Goal: Task Accomplishment & Management: Manage account settings

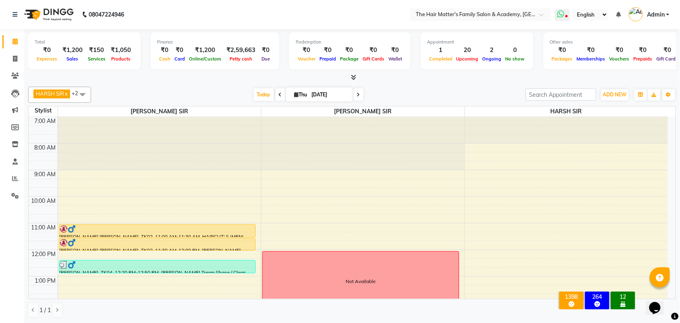
click at [567, 15] on icon at bounding box center [567, 17] width 2 height 4
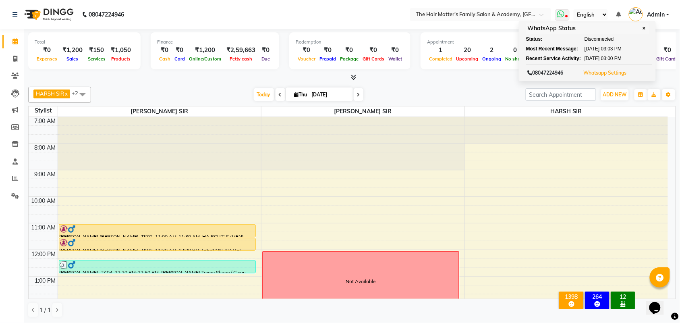
click at [608, 77] on button "Whatsapp Settings" at bounding box center [604, 72] width 47 height 11
click at [603, 73] on link "Whatsapp Settings" at bounding box center [604, 73] width 43 height 6
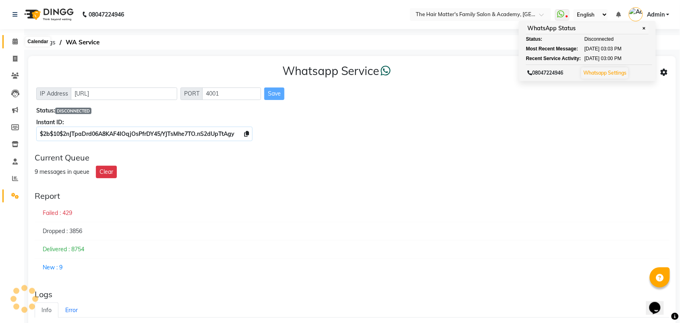
click at [14, 43] on icon at bounding box center [14, 41] width 5 height 6
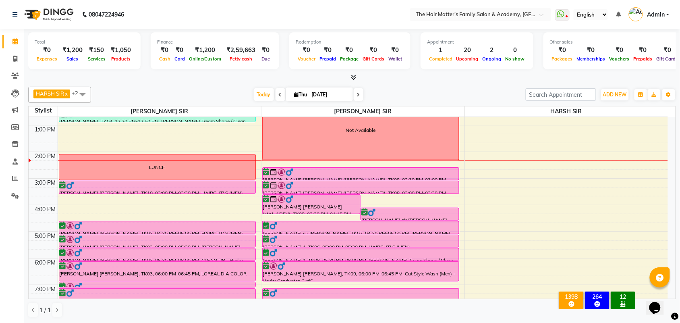
scroll to position [168, 0]
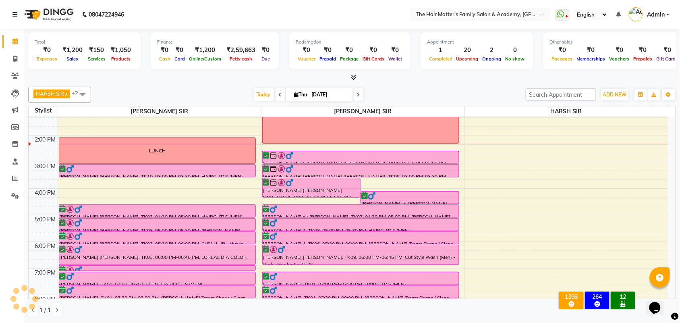
click at [317, 91] on input "[DATE]" at bounding box center [329, 95] width 40 height 12
select select "9"
select select "2025"
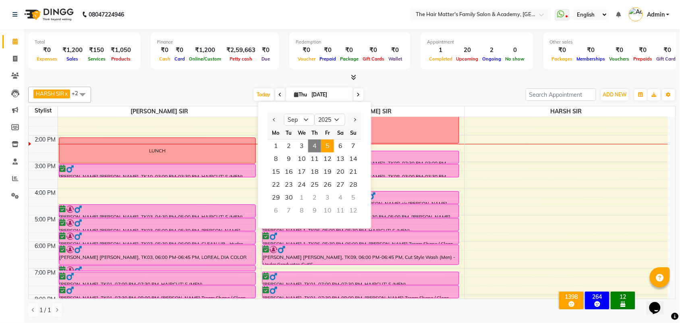
click at [327, 149] on span "5" at bounding box center [327, 145] width 13 height 13
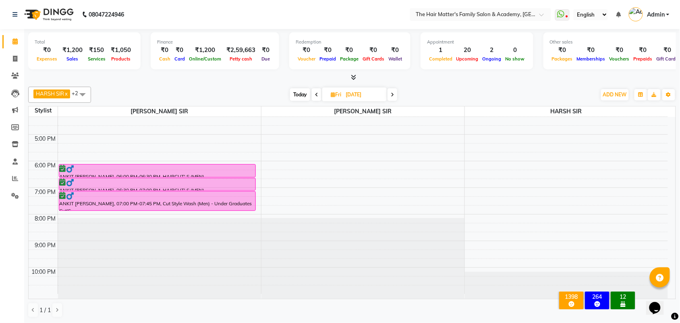
scroll to position [0, 0]
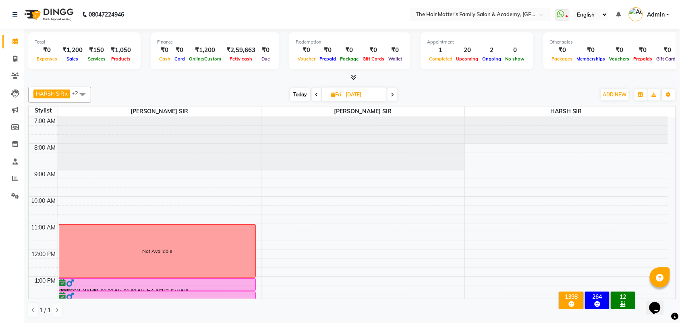
click at [303, 93] on span "Today" at bounding box center [300, 94] width 20 height 12
type input "[DATE]"
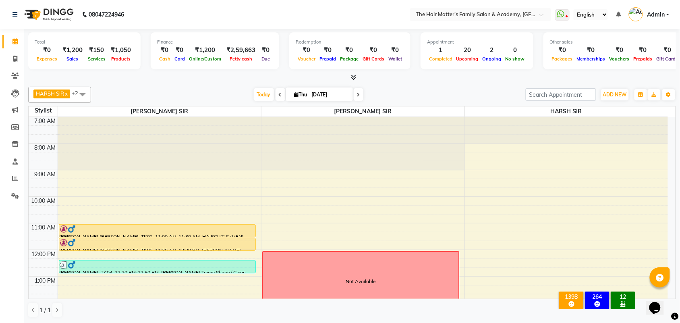
click at [619, 13] on icon at bounding box center [618, 15] width 5 height 6
click at [461, 40] on li "nothing to show" at bounding box center [520, 39] width 201 height 12
click at [461, 40] on div "Appointment" at bounding box center [477, 42] width 100 height 7
click at [616, 17] on icon at bounding box center [618, 15] width 5 height 6
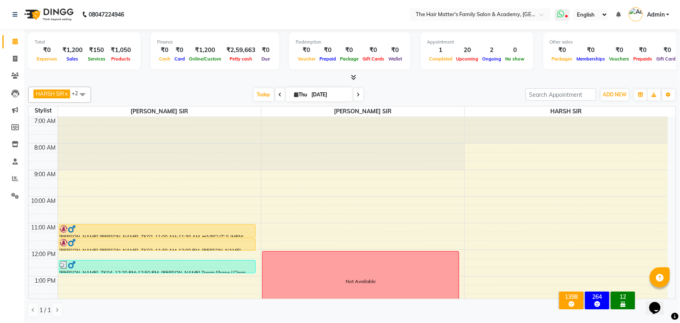
click at [566, 19] on span at bounding box center [562, 14] width 15 height 11
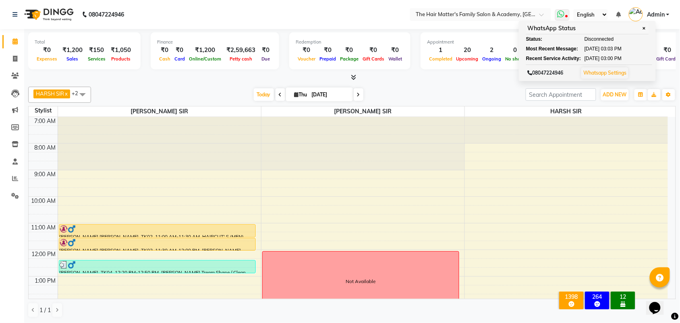
click at [610, 75] on link "Whatsapp Settings" at bounding box center [604, 73] width 43 height 6
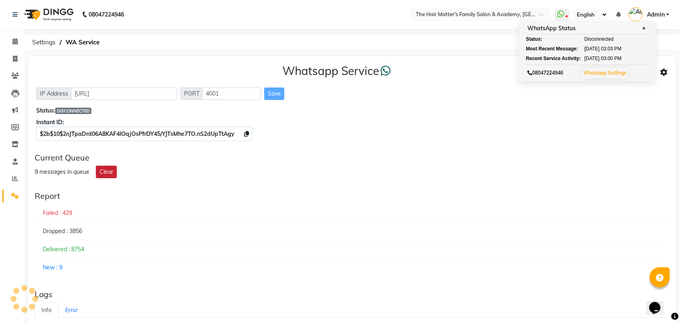
click at [108, 170] on button "Clear" at bounding box center [106, 172] width 21 height 12
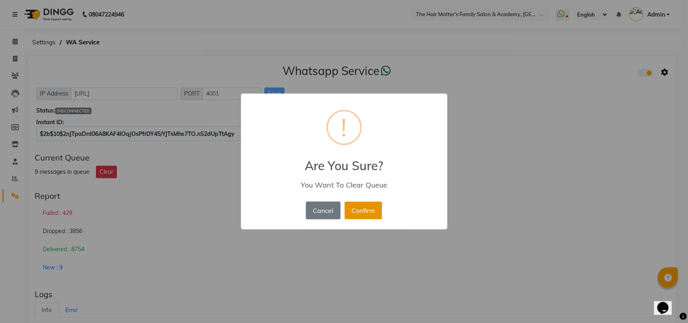
click at [369, 209] on button "Confirm" at bounding box center [362, 210] width 37 height 18
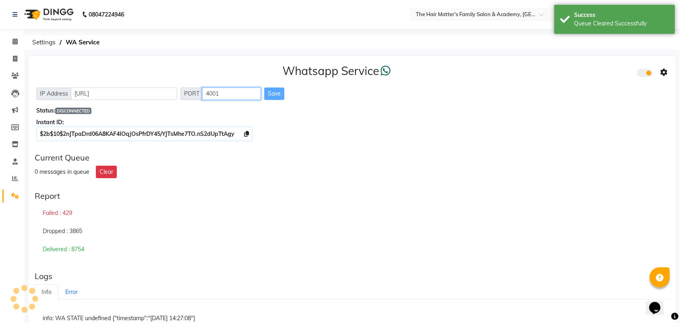
click at [226, 94] on input "4001" at bounding box center [231, 93] width 59 height 12
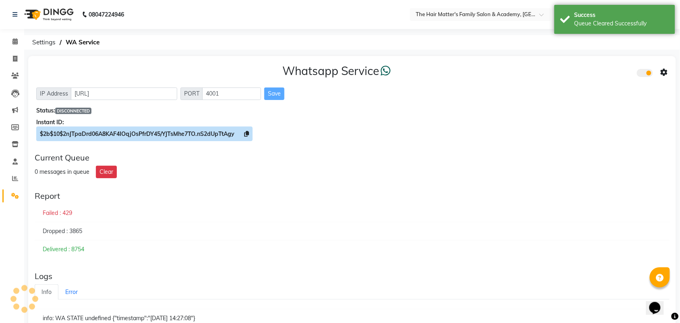
click at [242, 132] on span "$2b$10$2nJTpaDrd06A8KAF4IOqjOsPfrDY45/YJTsMhe7TO.nS2dUpTtAgy" at bounding box center [144, 133] width 216 height 15
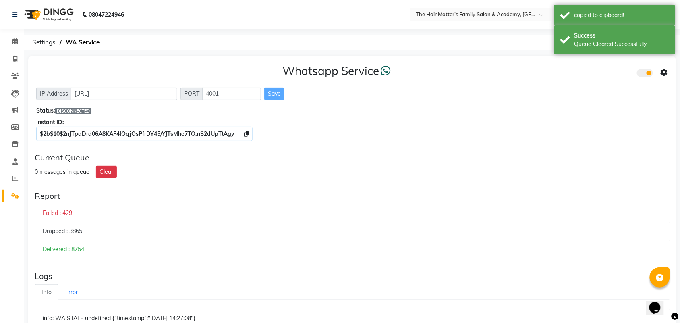
click at [663, 72] on icon at bounding box center [664, 72] width 7 height 7
click at [589, 93] on div "Turn on Whatsapp for all customers" at bounding box center [606, 89] width 92 height 10
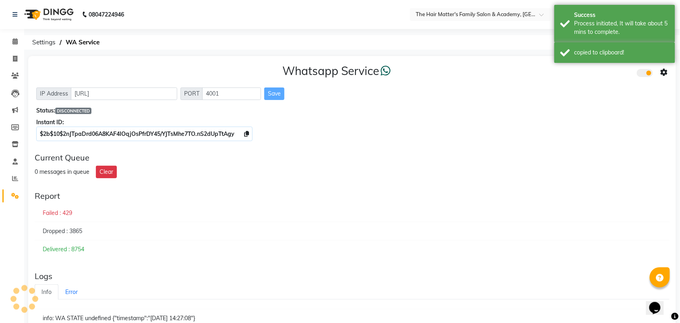
click at [551, 83] on div "Whatsapp Service IP Address http://localhost PORT 4001 Save Status: DISCONNECTE…" at bounding box center [352, 101] width 648 height 90
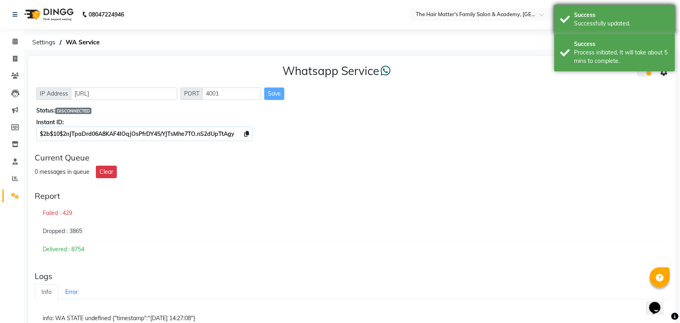
click at [589, 17] on div "Success" at bounding box center [621, 15] width 95 height 8
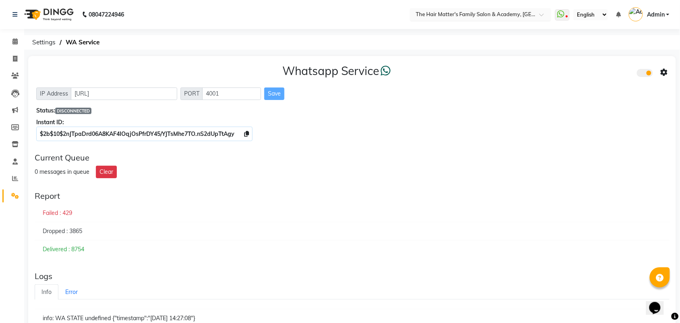
click at [539, 10] on div at bounding box center [480, 14] width 141 height 8
click at [569, 13] on span at bounding box center [562, 14] width 15 height 11
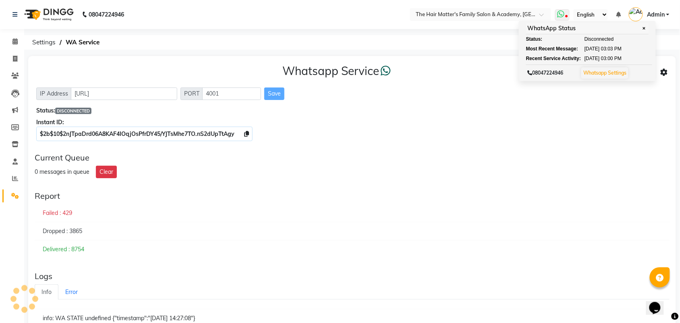
click at [563, 13] on icon at bounding box center [560, 14] width 7 height 8
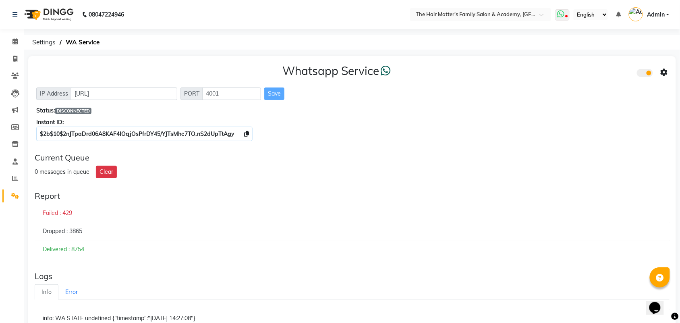
click at [563, 13] on icon at bounding box center [560, 14] width 7 height 8
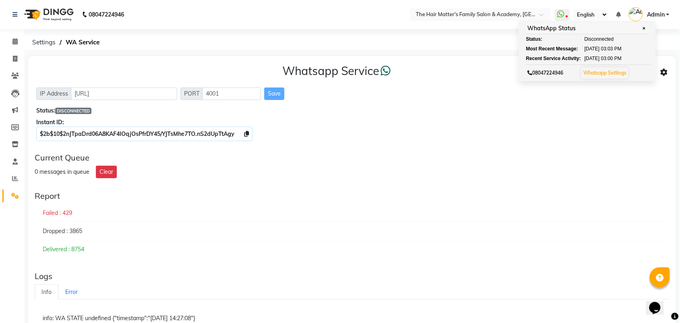
click at [667, 65] on div "Whatsapp Service" at bounding box center [352, 72] width 632 height 17
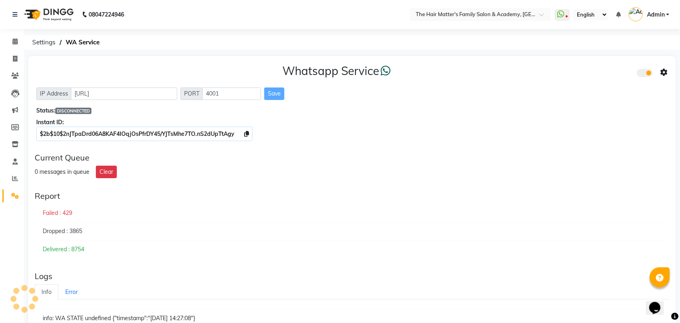
click at [645, 70] on span at bounding box center [645, 73] width 16 height 8
click at [643, 74] on input "checkbox" at bounding box center [643, 74] width 0 height 0
click at [649, 70] on span at bounding box center [645, 73] width 16 height 8
click at [643, 74] on input "checkbox" at bounding box center [643, 74] width 0 height 0
click at [661, 72] on icon at bounding box center [664, 72] width 7 height 7
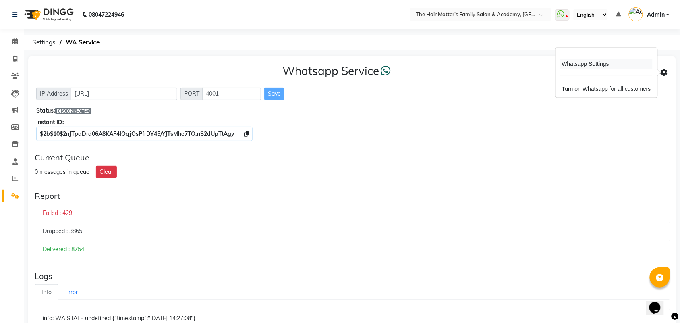
click at [603, 63] on div "Whatsapp Settings" at bounding box center [606, 64] width 92 height 10
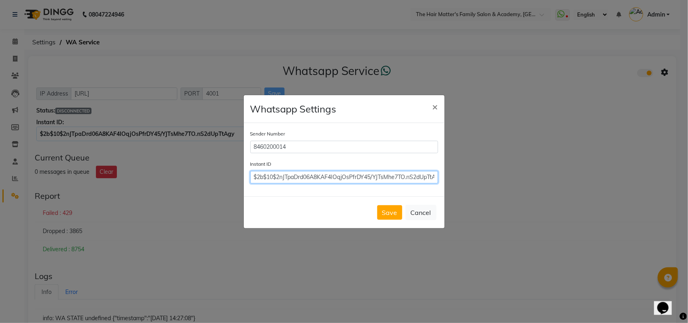
click at [321, 178] on input "$2b$10$2nJTpaDrd06A8KAF4IOqjOsPfrDY45/YJTsMhe7TO.nS2dUpTtAgy" at bounding box center [344, 177] width 188 height 12
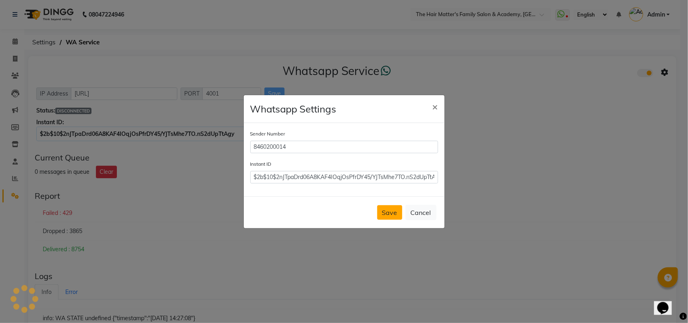
click at [390, 216] on button "Save" at bounding box center [389, 212] width 25 height 15
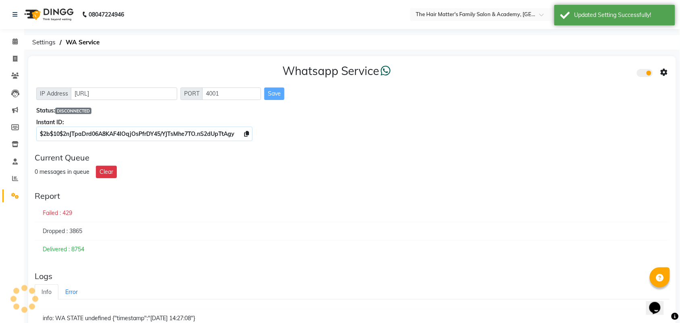
click at [482, 114] on div "Status: DISCONNECTED" at bounding box center [352, 110] width 632 height 8
drag, startPoint x: 482, startPoint y: 117, endPoint x: 536, endPoint y: 77, distance: 67.1
click at [482, 117] on div "Whatsapp Service IP Address http://localhost PORT 4001 Save Status: DISCONNECTE…" at bounding box center [352, 101] width 648 height 90
click at [595, 11] on div "Updated Setting Successfully!" at bounding box center [621, 15] width 95 height 8
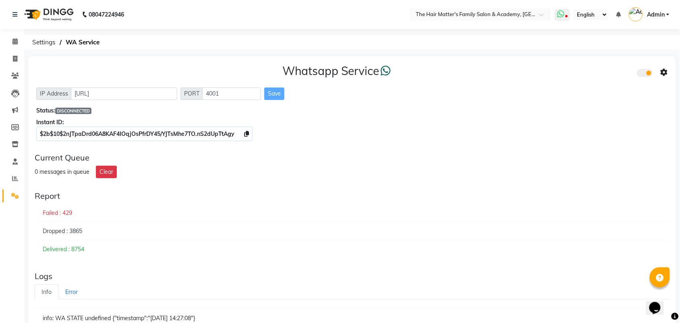
click at [564, 15] on icon at bounding box center [560, 14] width 7 height 8
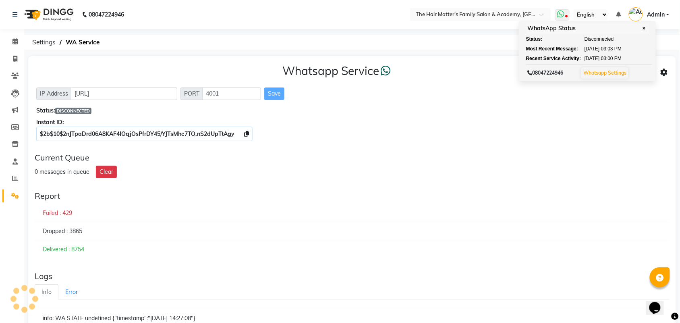
click at [564, 19] on span at bounding box center [562, 14] width 15 height 11
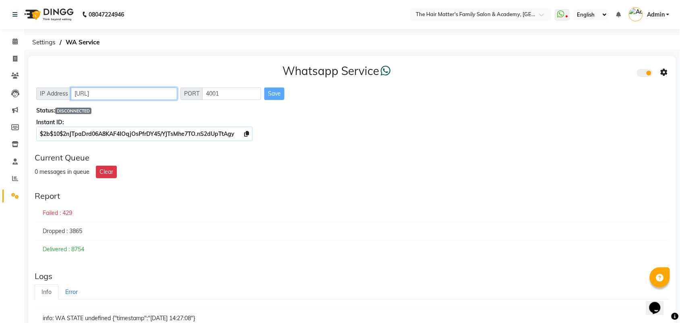
click at [112, 89] on input "http://localhost" at bounding box center [124, 93] width 106 height 12
click at [116, 99] on input "http://localhost" at bounding box center [124, 93] width 106 height 12
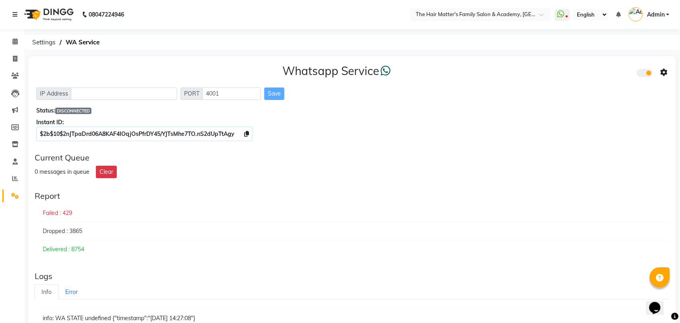
click at [83, 70] on div "Whatsapp Service" at bounding box center [352, 72] width 632 height 17
click at [12, 39] on icon at bounding box center [14, 41] width 5 height 6
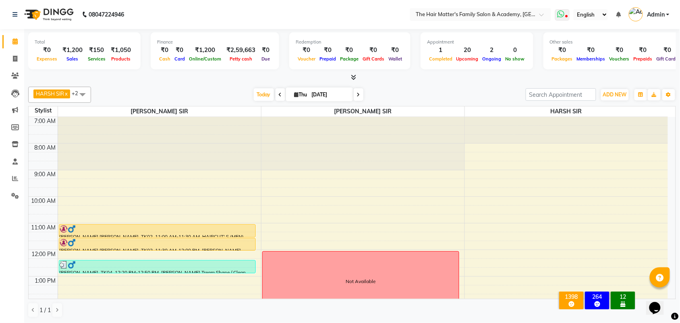
click at [564, 9] on span at bounding box center [562, 14] width 15 height 11
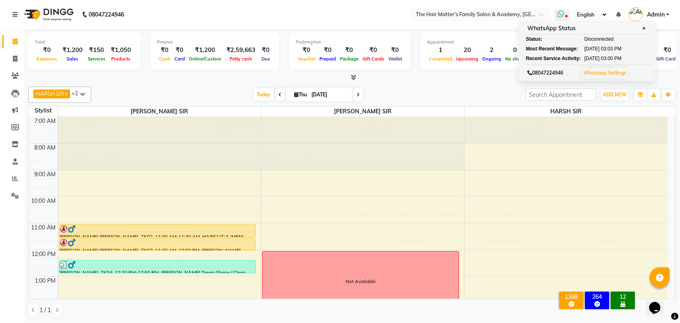
click at [564, 9] on span at bounding box center [562, 14] width 15 height 11
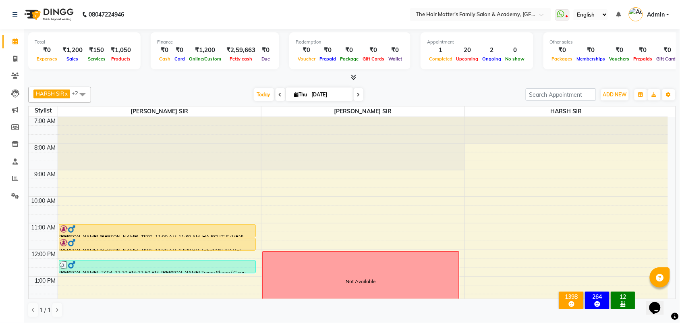
click at [573, 11] on ul "WhatsApp Status ✕ Status: Disconnected Most Recent Message: 01-09-2025 03:03 PM…" at bounding box center [614, 14] width 118 height 13
click at [561, 8] on ul "WhatsApp Status ✕ Status: Disconnected Most Recent Message: 01-09-2025 03:03 PM…" at bounding box center [614, 14] width 118 height 13
click at [561, 21] on ul "WhatsApp Status ✕ Status: Disconnected Most Recent Message: 01-09-2025 03:03 PM…" at bounding box center [614, 14] width 118 height 13
click at [563, 12] on icon at bounding box center [560, 14] width 7 height 8
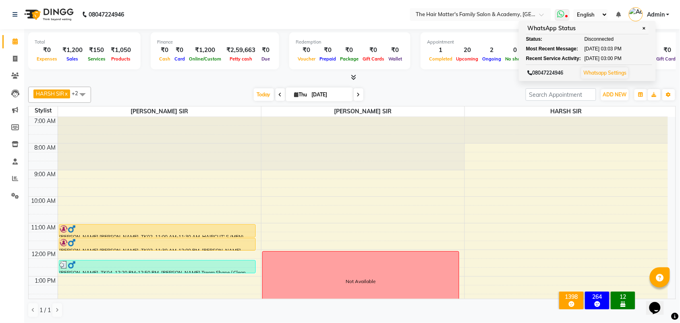
click at [641, 27] on span "✕" at bounding box center [643, 28] width 7 height 6
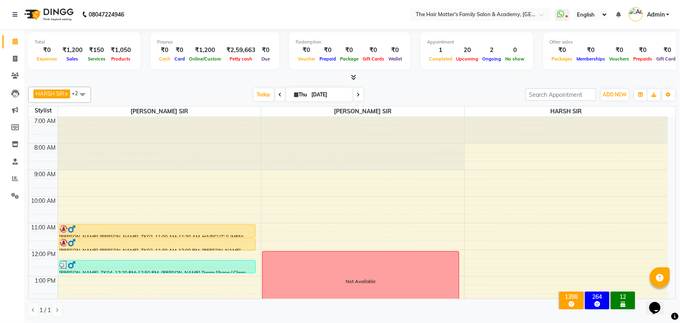
click at [622, 17] on ul "WhatsApp Status ✕ Status: Disconnected Most Recent Message: 01-09-2025 03:03 PM…" at bounding box center [614, 14] width 118 height 13
click at [619, 12] on icon at bounding box center [618, 15] width 5 height 6
click at [625, 23] on nav "08047224946 Select Location × The Hair Matter's Family Salon & Academy, S.p Rin…" at bounding box center [340, 14] width 680 height 29
click at [10, 143] on span at bounding box center [15, 144] width 14 height 9
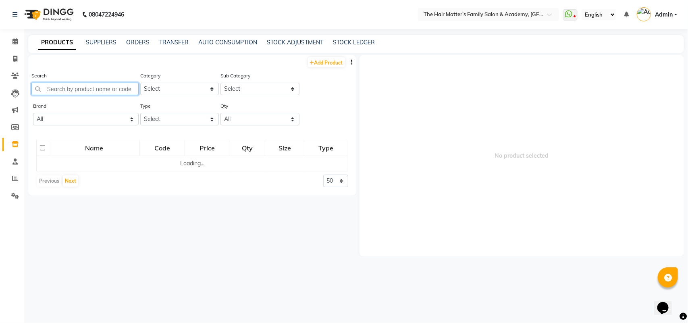
click at [86, 95] on input "text" at bounding box center [84, 89] width 107 height 12
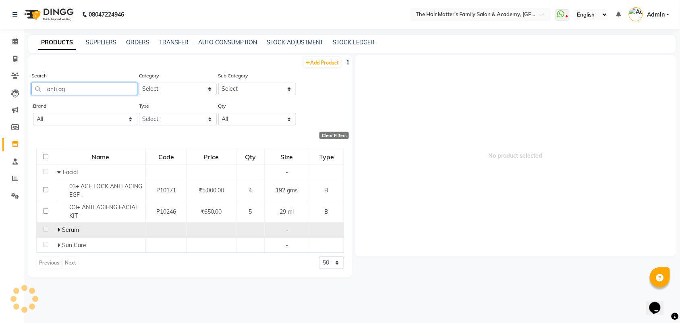
type input "anti ag"
click at [56, 232] on td "Serum" at bounding box center [100, 229] width 91 height 15
click at [57, 231] on icon at bounding box center [58, 230] width 3 height 6
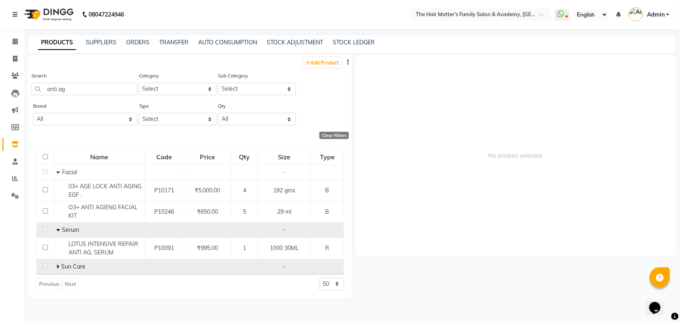
click at [54, 267] on td "Sun Care" at bounding box center [99, 266] width 91 height 15
click at [58, 268] on icon at bounding box center [57, 266] width 3 height 6
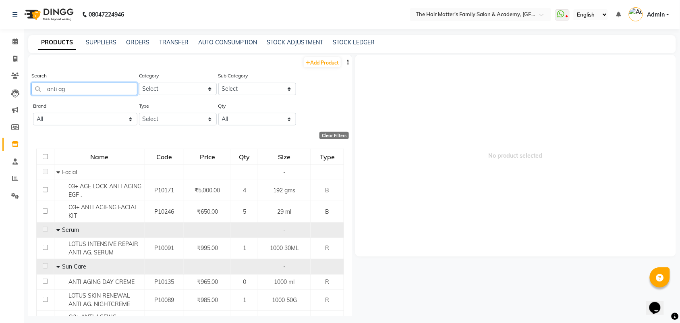
click at [73, 91] on input "anti ag" at bounding box center [84, 89] width 106 height 12
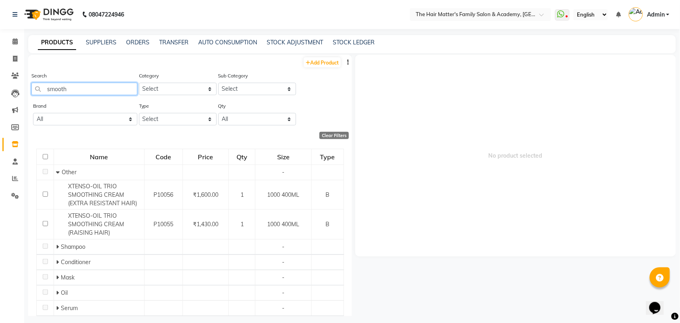
type input "smooth"
click at [14, 43] on icon at bounding box center [14, 41] width 5 height 6
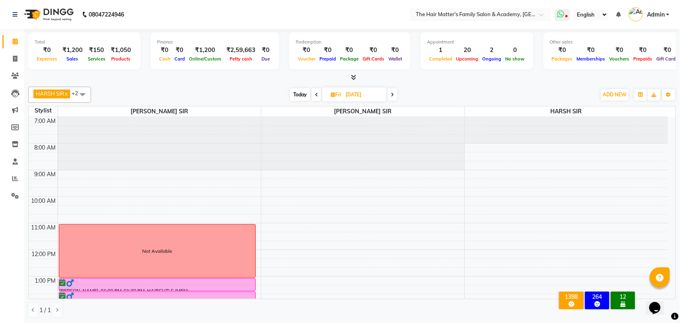
click at [559, 16] on icon at bounding box center [560, 14] width 7 height 8
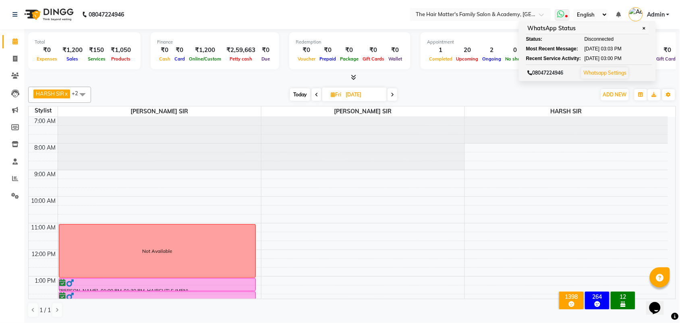
click at [593, 73] on link "Whatsapp Settings" at bounding box center [604, 73] width 43 height 6
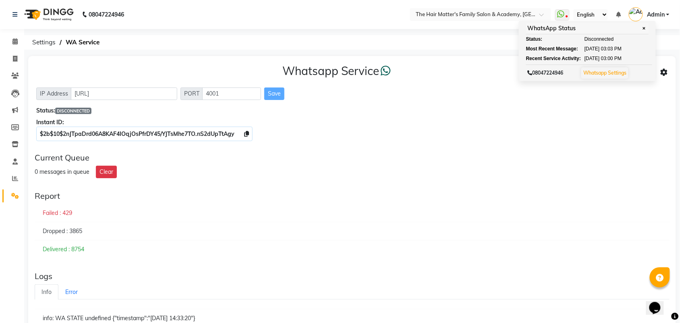
click at [315, 133] on div "$2b$10$2nJTpaDrd06A8KAF4IOqjOsPfrDY45/YJTsMhe7TO.nS2dUpTtAgy" at bounding box center [352, 134] width 632 height 8
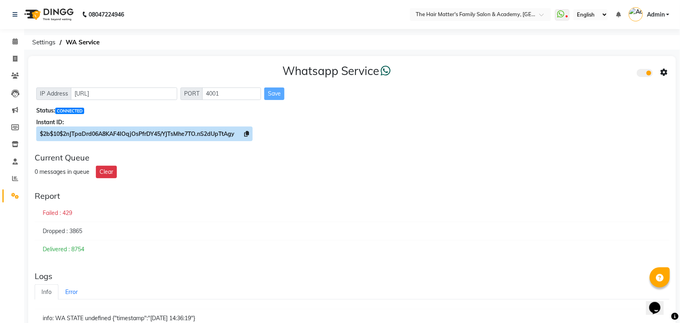
click at [248, 134] on icon at bounding box center [246, 134] width 5 height 6
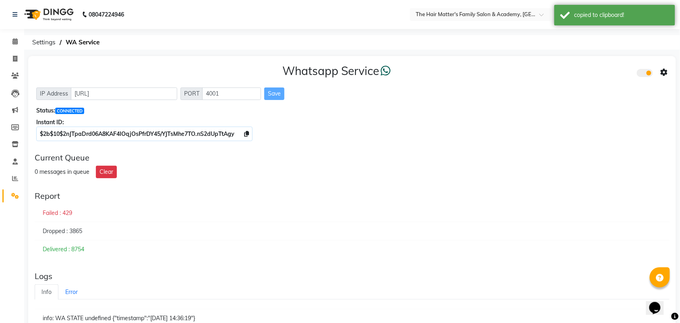
click at [667, 71] on icon at bounding box center [664, 72] width 7 height 7
click at [588, 65] on div "Whatsapp Settings" at bounding box center [606, 64] width 92 height 10
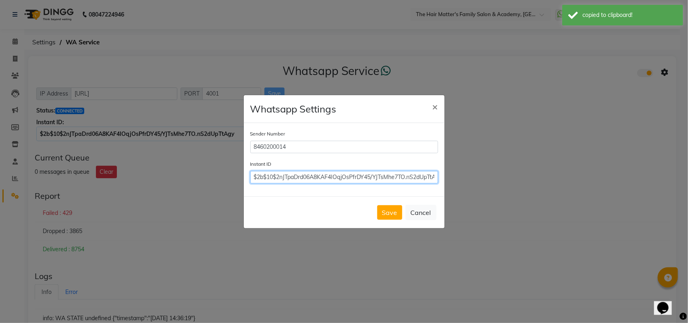
click at [381, 180] on input "$2b$10$2nJTpaDrd06A8KAF4IOqjOsPfrDY45/YJTsMhe7TO.nS2dUpTtAgy" at bounding box center [344, 177] width 188 height 12
paste input "$2b$10$2nJTpaDrd06A8KAF4IOqjOsPfrDY45/YJTsMhe7TO.nS2dUpTtAgy"
type input "$2b$10$2nJTpaDrd06A8KAF4IOqjOsPfrDY45/YJTsMhe7TO.nS2dUpTtAgy"
click at [401, 209] on button "Save" at bounding box center [389, 212] width 25 height 15
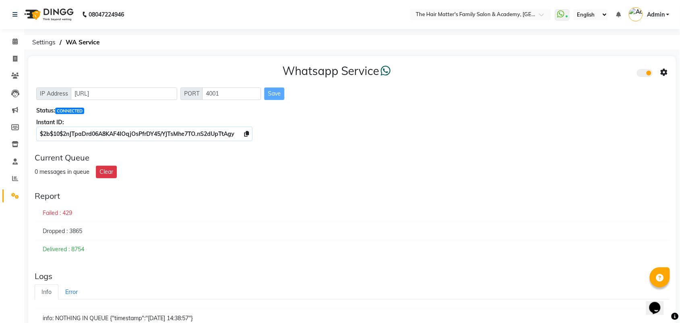
click at [202, 184] on div "Whatsapp Service IP Address http://localhost PORT 4001 Save Status: CONNECTED I…" at bounding box center [352, 276] width 648 height 441
click at [17, 43] on icon at bounding box center [14, 41] width 5 height 6
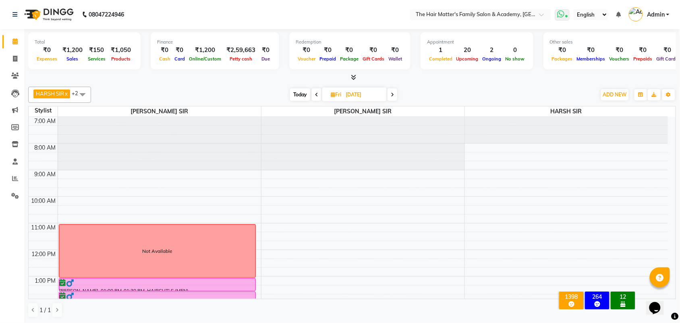
click at [559, 14] on icon at bounding box center [560, 14] width 7 height 8
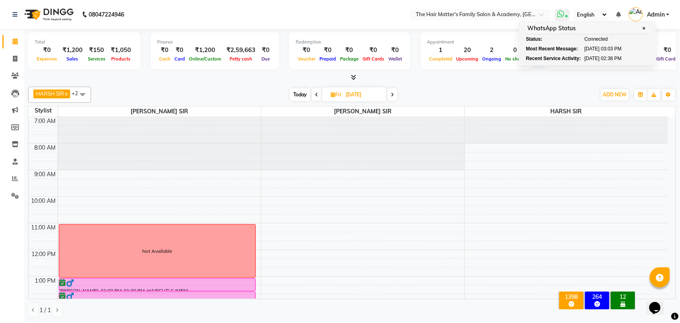
click at [566, 15] on icon at bounding box center [567, 17] width 2 height 4
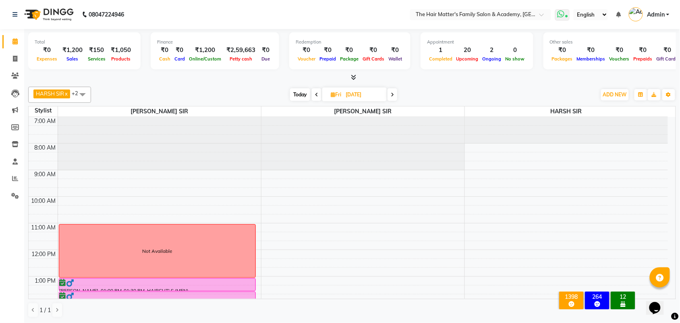
click at [566, 15] on icon at bounding box center [567, 17] width 2 height 4
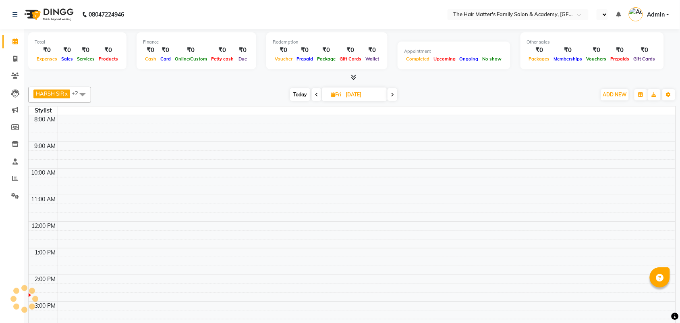
select select "en"
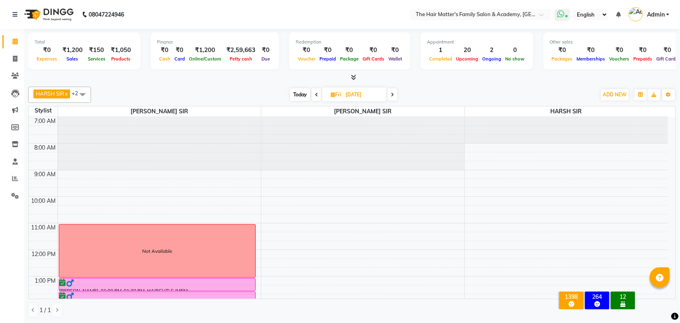
click at [561, 12] on icon at bounding box center [560, 14] width 7 height 8
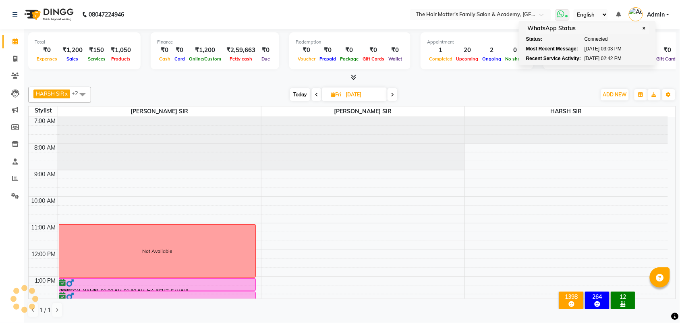
click at [562, 13] on icon at bounding box center [560, 14] width 7 height 8
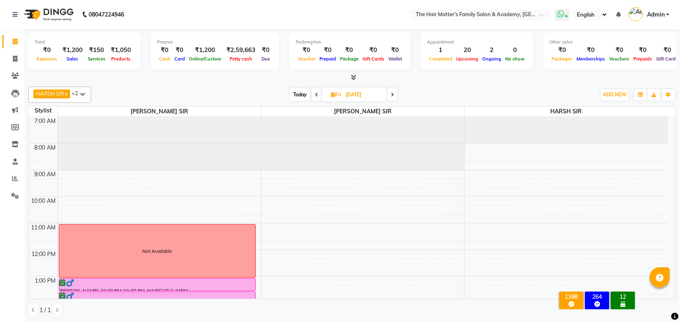
click at [565, 12] on span at bounding box center [562, 14] width 15 height 11
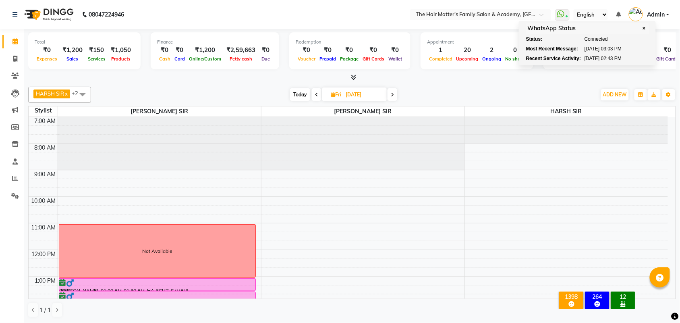
click at [579, 11] on select "English ENGLISH Español العربية मराठी हिंदी ગુજરાતી தமிழ் 中文" at bounding box center [591, 14] width 34 height 11
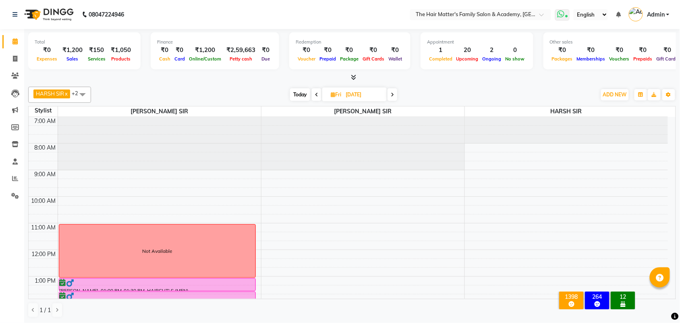
click at [566, 15] on icon at bounding box center [567, 17] width 2 height 4
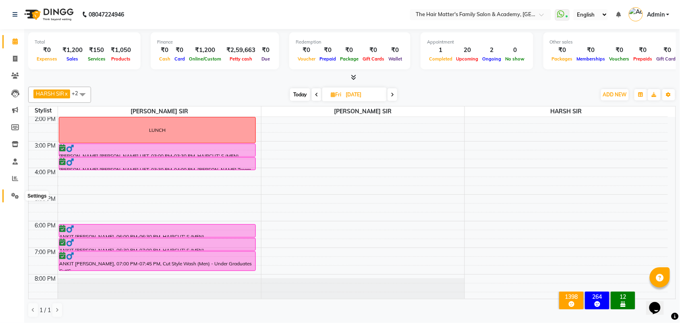
click at [10, 191] on span at bounding box center [15, 195] width 14 height 9
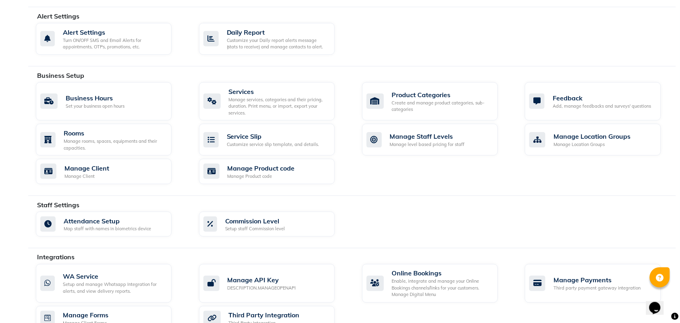
scroll to position [305, 0]
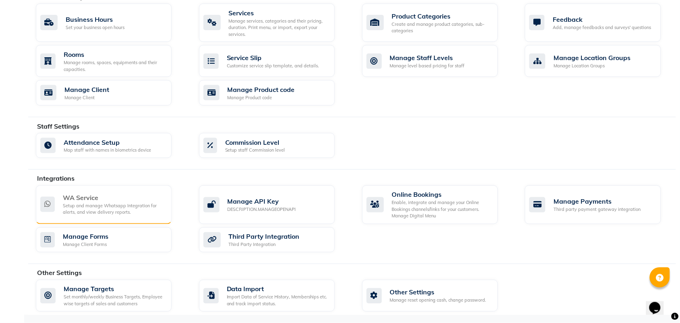
click at [77, 206] on div "Setup and manage Whatsapp Integration for alerts, and view delivery reports." at bounding box center [114, 209] width 102 height 13
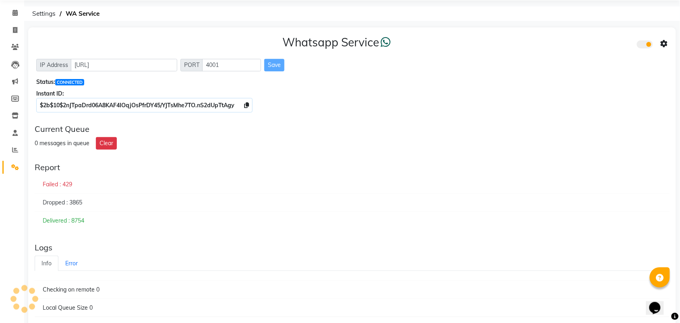
scroll to position [19, 0]
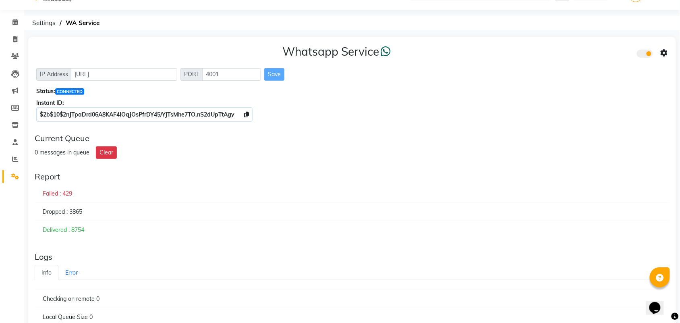
click at [47, 195] on div "Failed : 429" at bounding box center [352, 193] width 635 height 19
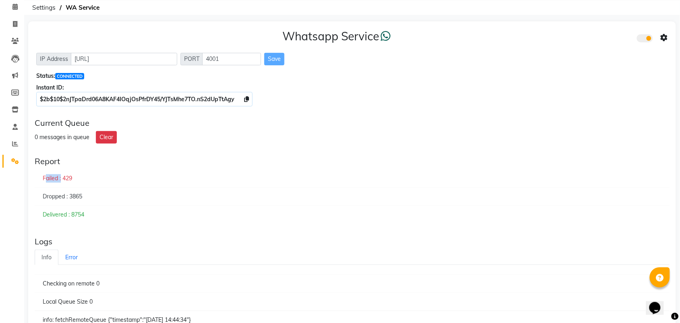
scroll to position [0, 0]
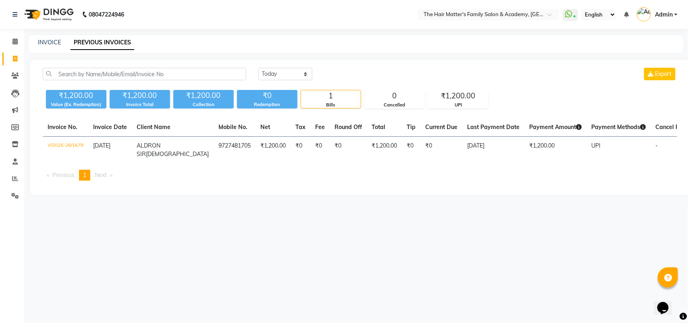
click at [9, 34] on li "Calendar" at bounding box center [12, 41] width 24 height 17
click at [14, 43] on icon at bounding box center [14, 41] width 5 height 6
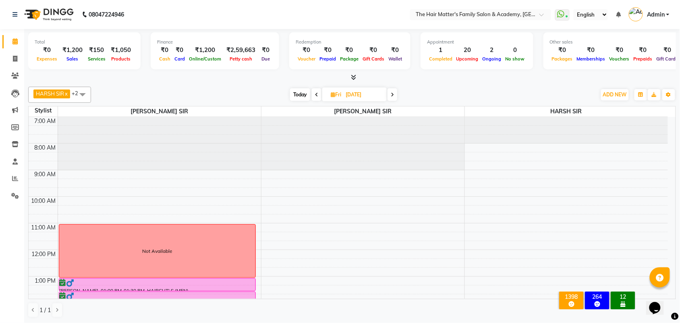
click at [299, 99] on span "Today" at bounding box center [300, 94] width 20 height 12
type input "[DATE]"
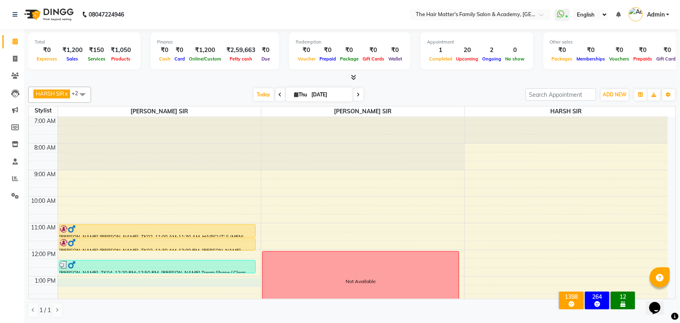
click at [142, 282] on div "7:00 AM 8:00 AM 9:00 AM 10:00 AM 11:00 AM 12:00 PM 1:00 PM 2:00 PM 3:00 PM 4:00…" at bounding box center [348, 329] width 639 height 425
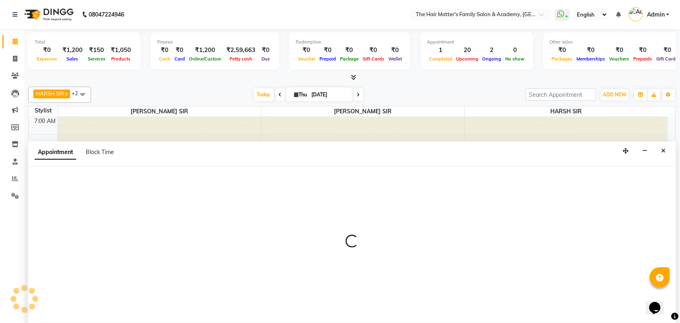
scroll to position [0, 0]
select select "42572"
select select "tentative"
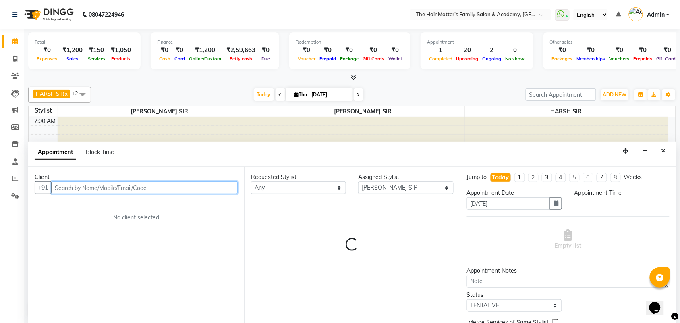
select select "780"
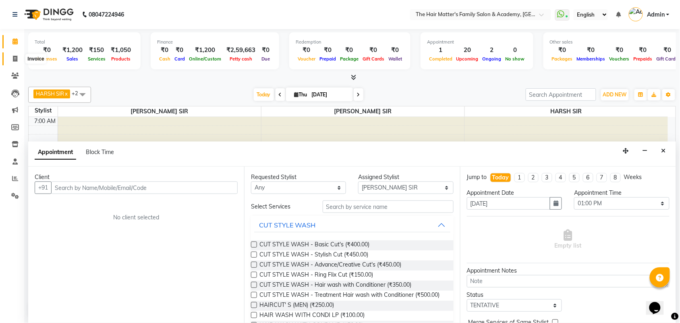
click at [15, 60] on icon at bounding box center [15, 59] width 4 height 6
select select "5980"
select select "service"
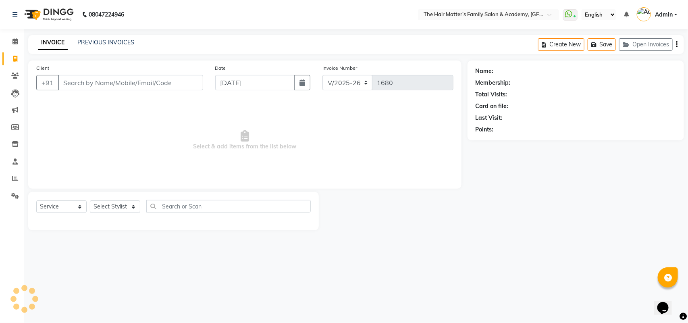
click at [77, 83] on input "Client" at bounding box center [130, 82] width 145 height 15
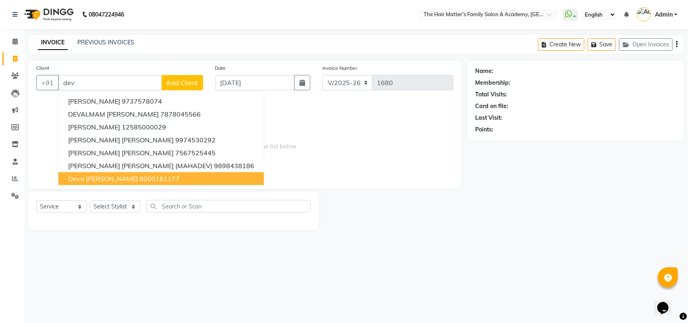
click at [112, 181] on span "deva sir mukhvas" at bounding box center [103, 178] width 70 height 8
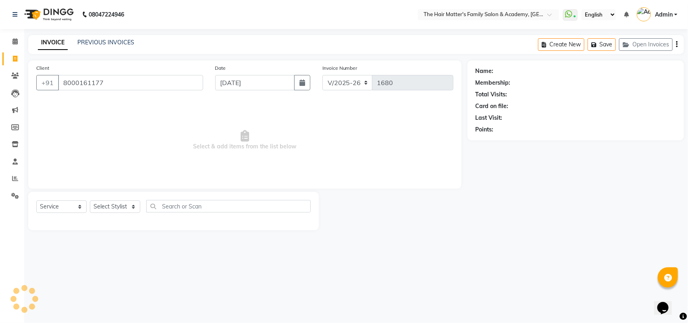
type input "8000161177"
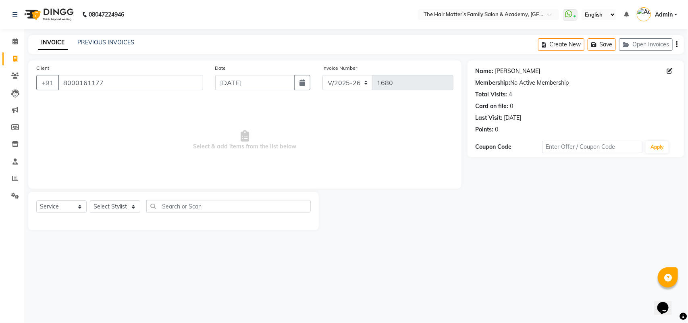
click at [509, 71] on link "Deva Sir Mukhvas" at bounding box center [517, 71] width 45 height 8
click at [124, 201] on select "Select Stylist DIVY SIR HARSH SIR HIMESH SIR. MAYANK SIR PRATIK SIR" at bounding box center [115, 206] width 50 height 12
select select "42572"
click at [90, 200] on select "Select Stylist DIVY SIR HARSH SIR HIMESH SIR. MAYANK SIR PRATIK SIR" at bounding box center [115, 206] width 50 height 12
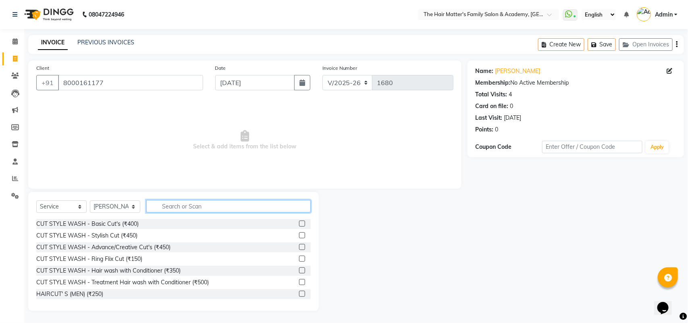
click at [182, 205] on input "text" at bounding box center [228, 206] width 164 height 12
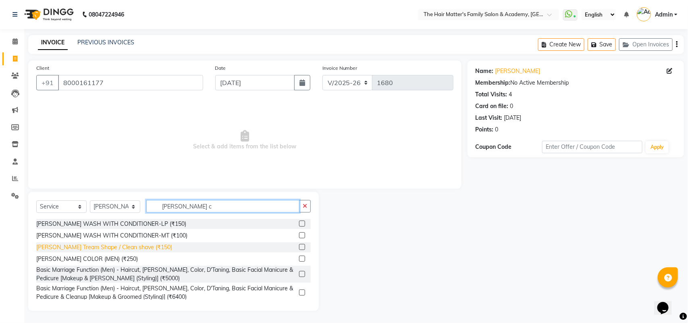
type input "beard c"
click at [134, 251] on div "Beard Tream Shape / Clean shave (₹150)" at bounding box center [104, 247] width 136 height 8
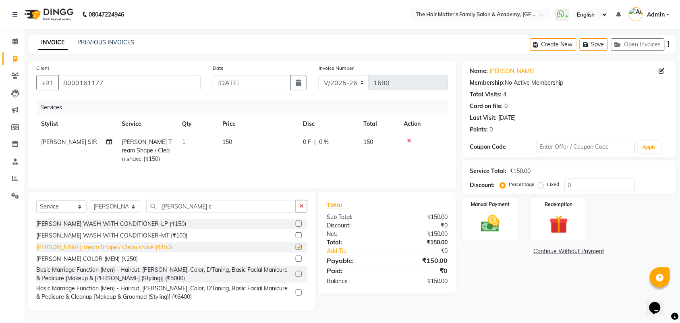
checkbox input "false"
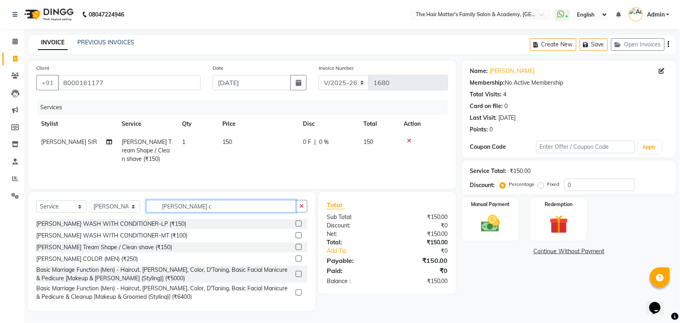
drag, startPoint x: 182, startPoint y: 208, endPoint x: 119, endPoint y: 208, distance: 63.2
click at [119, 208] on div "Select Service Product Membership Package Voucher Prepaid Gift Card Select Styl…" at bounding box center [171, 209] width 271 height 19
click at [119, 208] on select "Select Stylist DIVY SIR HARSH SIR HIMESH SIR. MAYANK SIR PRATIK SIR" at bounding box center [115, 206] width 50 height 12
select select "85431"
click at [90, 201] on select "Select Stylist DIVY SIR HARSH SIR HIMESH SIR. MAYANK SIR PRATIK SIR" at bounding box center [115, 206] width 50 height 12
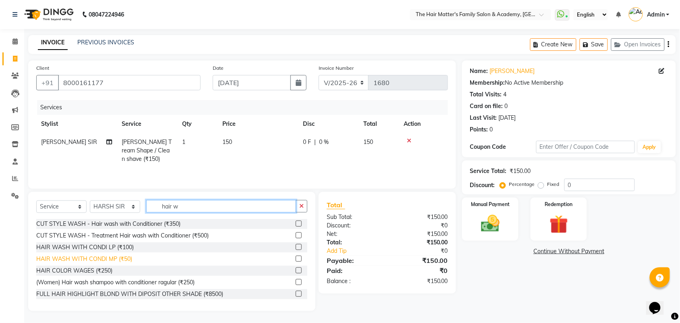
type input "hair w"
click at [120, 262] on div "HAIR WASH WITH CONDI MP (₹50)" at bounding box center [84, 259] width 96 height 8
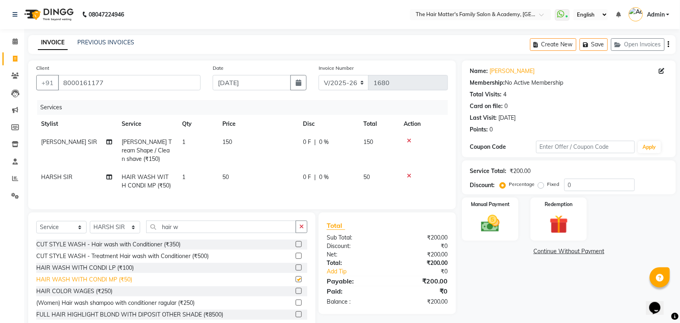
checkbox input "false"
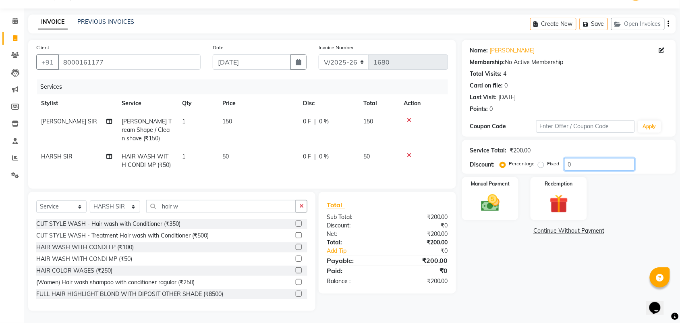
drag, startPoint x: 581, startPoint y: 151, endPoint x: 544, endPoint y: 153, distance: 36.7
click at [544, 158] on div "Percentage Fixed 0" at bounding box center [568, 164] width 133 height 12
click at [504, 266] on div "Name: Deva Sir Mukhvas Membership: No Active Membership Total Visits: 4 Card on…" at bounding box center [572, 175] width 220 height 271
drag, startPoint x: 584, startPoint y: 156, endPoint x: 518, endPoint y: 155, distance: 66.1
click at [528, 158] on div "Percentage Fixed 15" at bounding box center [568, 164] width 133 height 12
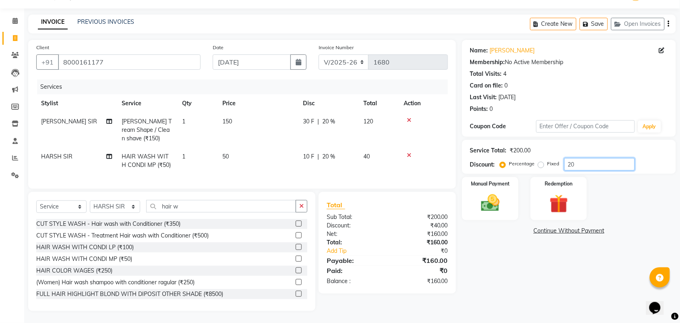
type input "20"
click at [535, 257] on div "Name: Deva Sir Mukhvas Membership: No Active Membership Total Visits: 4 Card on…" at bounding box center [572, 175] width 220 height 271
click at [547, 160] on label "Fixed" at bounding box center [553, 163] width 12 height 7
click at [540, 161] on input "Fixed" at bounding box center [543, 164] width 6 height 6
radio input "true"
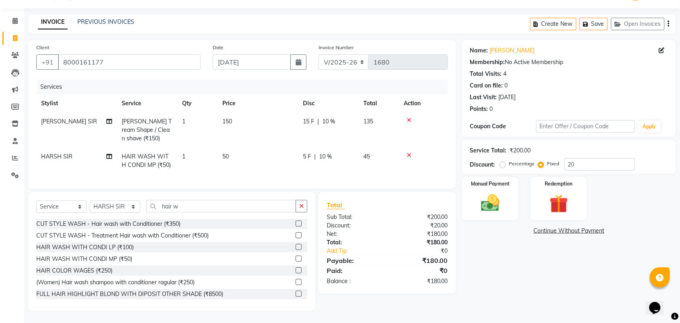
click at [509, 160] on label "Percentage" at bounding box center [522, 163] width 26 height 7
click at [503, 161] on input "Percentage" at bounding box center [505, 164] width 6 height 6
radio input "true"
drag, startPoint x: 589, startPoint y: 155, endPoint x: 544, endPoint y: 168, distance: 47.2
click at [546, 166] on div "Name: Deva Sir Mukhvas Membership: No Active Membership Total Visits: 4 Card on…" at bounding box center [572, 175] width 220 height 271
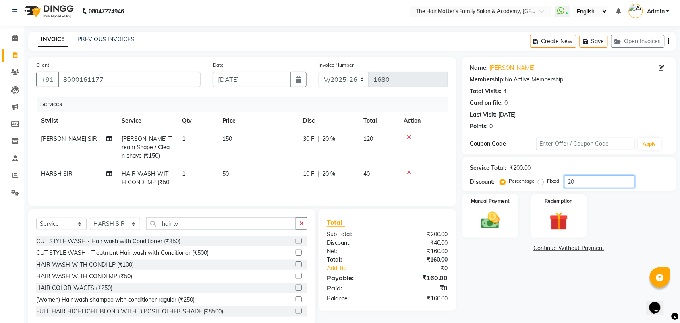
scroll to position [0, 0]
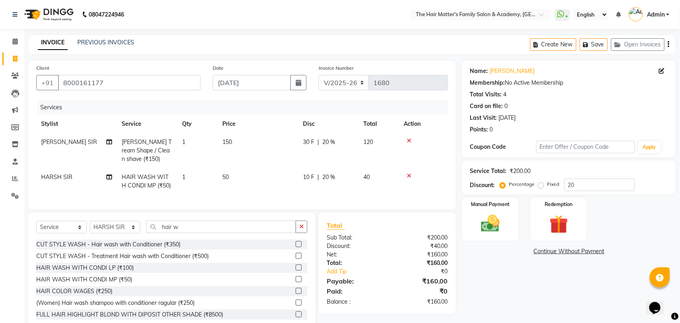
click at [594, 192] on div "Service Total: ₹200.00 Discount: Percentage Fixed 20" at bounding box center [569, 177] width 214 height 34
click at [594, 190] on input "20" at bounding box center [599, 184] width 70 height 12
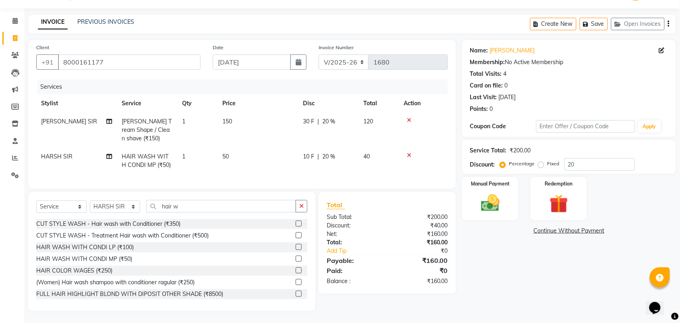
click at [404, 150] on td at bounding box center [423, 160] width 49 height 27
click at [407, 152] on icon at bounding box center [409, 155] width 4 height 6
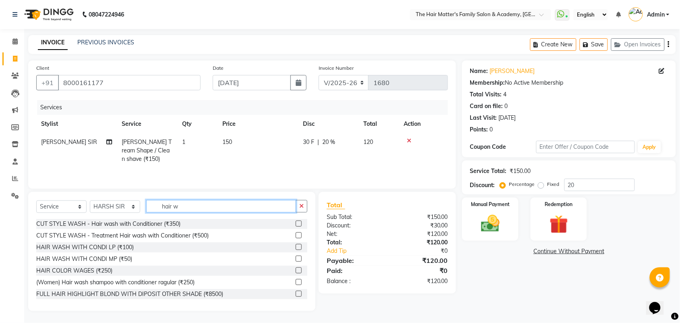
click at [259, 207] on input "hair w" at bounding box center [221, 206] width 150 height 12
drag, startPoint x: 259, startPoint y: 207, endPoint x: 81, endPoint y: 200, distance: 177.8
click at [81, 200] on div "Select Service Product Membership Package Voucher Prepaid Gift Card Select Styl…" at bounding box center [171, 209] width 271 height 19
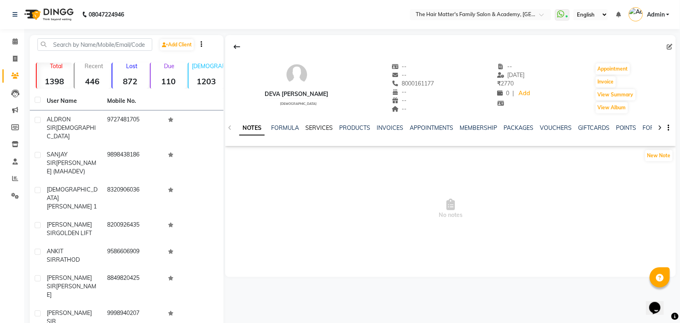
click at [319, 126] on link "SERVICES" at bounding box center [318, 127] width 27 height 7
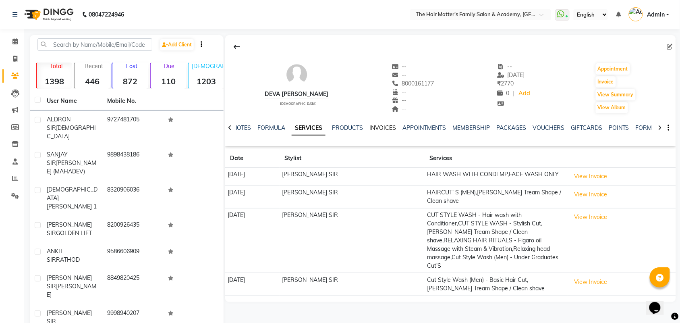
click at [389, 127] on link "INVOICES" at bounding box center [382, 127] width 27 height 7
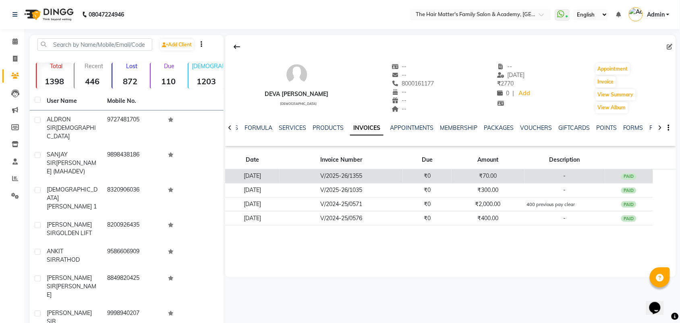
click at [389, 176] on td "V/2025-26/1355" at bounding box center [341, 176] width 123 height 14
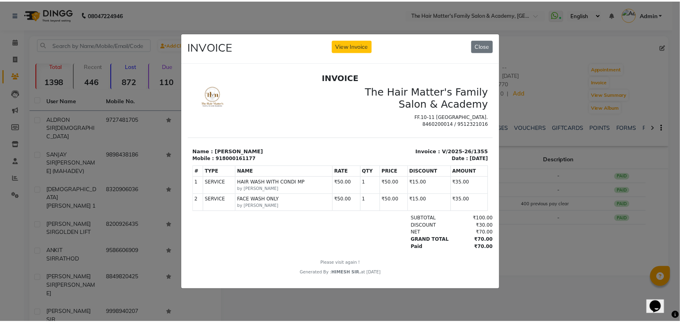
scroll to position [6, 0]
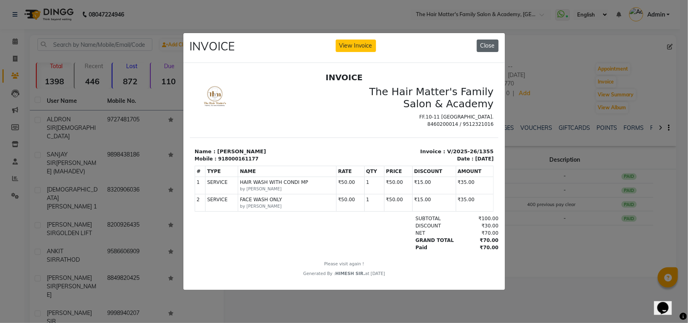
click at [490, 41] on button "Close" at bounding box center [488, 45] width 22 height 12
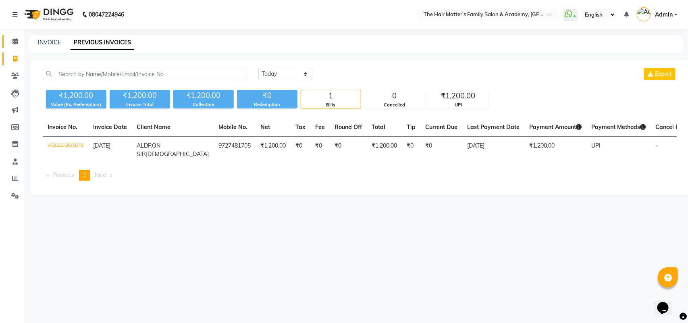
click at [19, 47] on link "Calendar" at bounding box center [11, 41] width 19 height 13
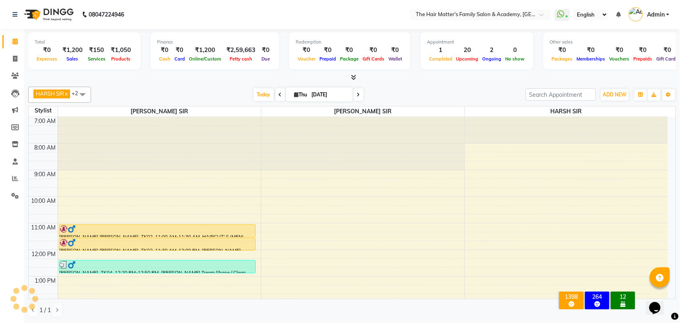
click at [638, 10] on img at bounding box center [636, 14] width 14 height 14
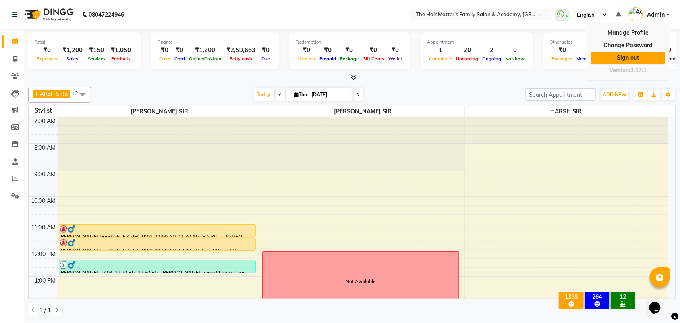
click at [626, 59] on link "Sign out" at bounding box center [628, 58] width 74 height 12
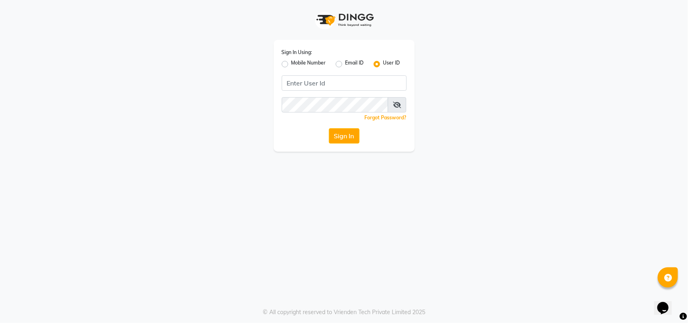
click at [291, 63] on label "Mobile Number" at bounding box center [308, 64] width 35 height 10
click at [291, 63] on input "Mobile Number" at bounding box center [293, 61] width 5 height 5
radio input "true"
radio input "false"
click at [331, 79] on input "Username" at bounding box center [358, 82] width 98 height 15
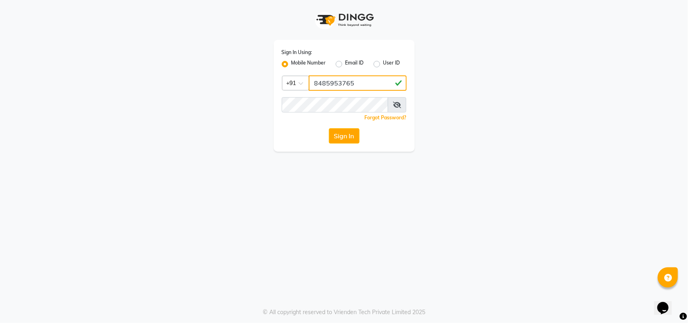
type input "8485953765"
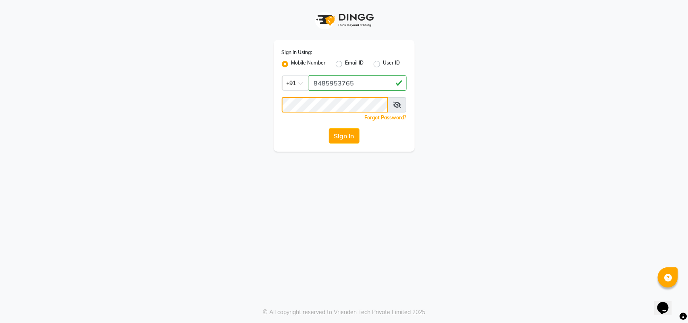
click at [329, 128] on button "Sign In" at bounding box center [344, 135] width 31 height 15
